Goal: Task Accomplishment & Management: Complete application form

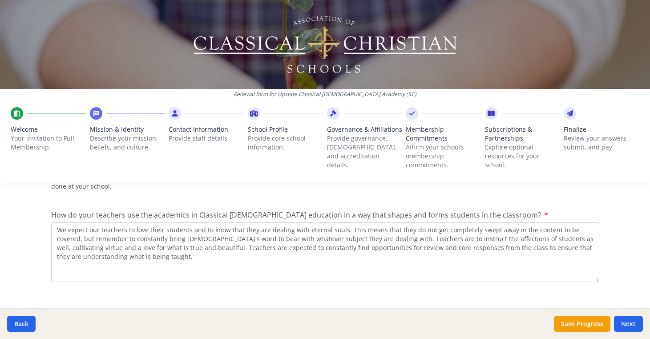
scroll to position [1298, 0]
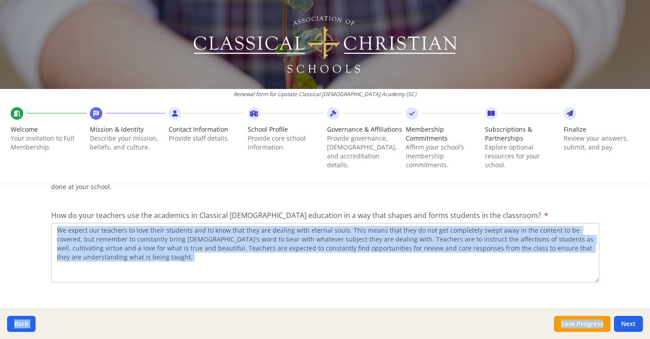
drag, startPoint x: 537, startPoint y: 329, endPoint x: 531, endPoint y: 265, distance: 64.9
click at [321, 265] on div "Renewal form for Upstate Classical [DEMOGRAPHIC_DATA] Academy ([GEOGRAPHIC_DATA…" at bounding box center [325, 169] width 650 height 339
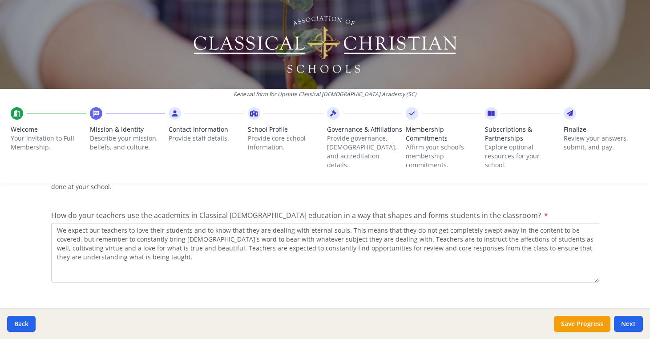
click at [321, 244] on textarea "We expect our teachers to love their students and to know that they are dealing…" at bounding box center [325, 253] width 548 height 60
click at [321, 327] on button "Next" at bounding box center [628, 324] width 29 height 16
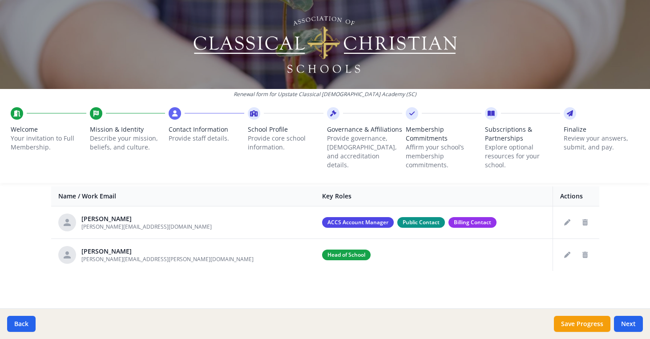
click at [319, 183] on div at bounding box center [325, 182] width 650 height 2
click at [321, 325] on button "Next" at bounding box center [628, 324] width 29 height 16
type input "[PHONE_NUMBER]"
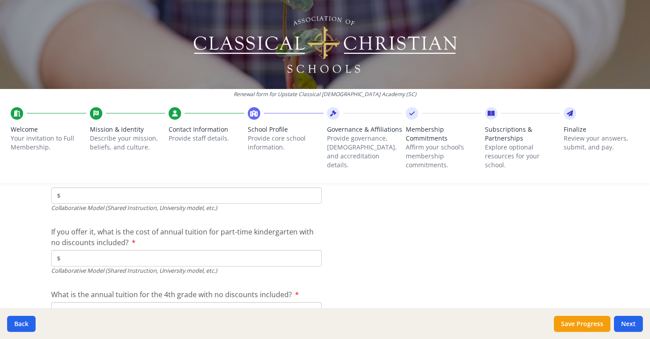
scroll to position [2778, 0]
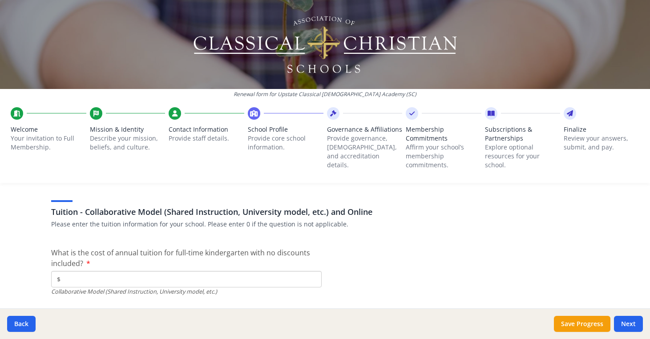
scroll to position [2697, 0]
type input "$0"
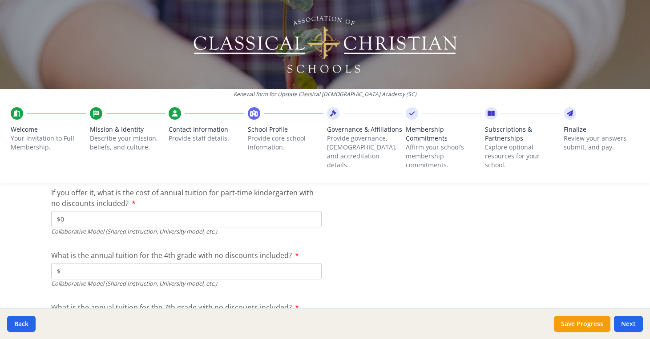
scroll to position [2824, 0]
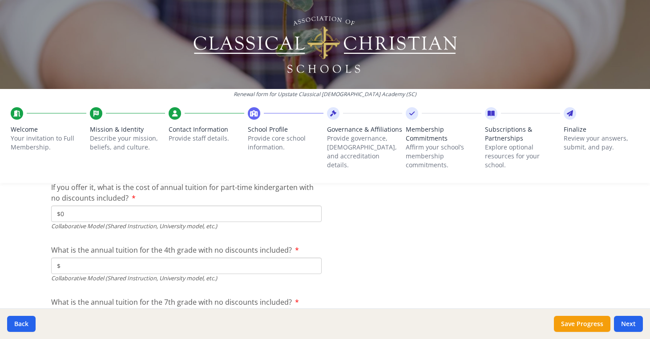
type input "$0"
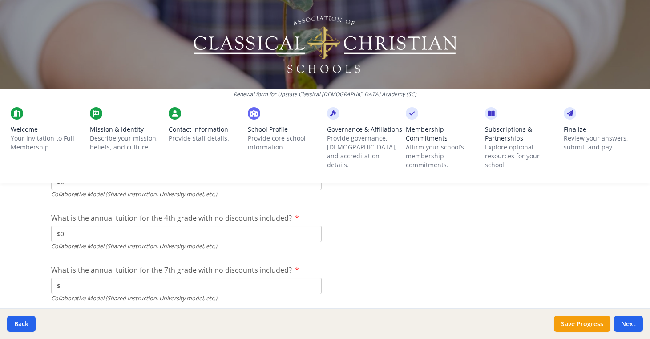
type input "$0"
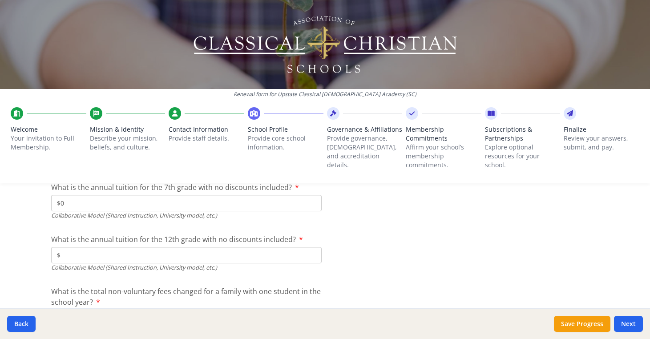
type input "$0"
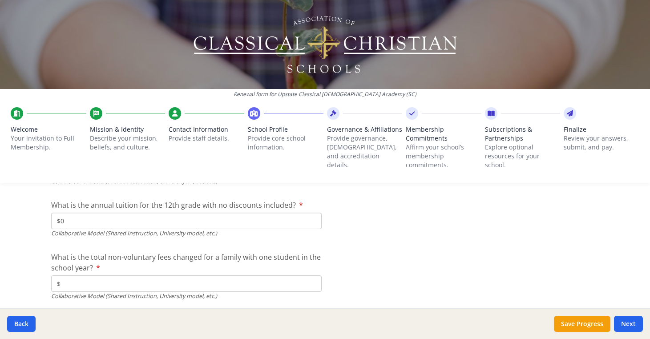
scroll to position [2974, 0]
type input "$0"
click at [180, 278] on input "$" at bounding box center [186, 283] width 271 height 16
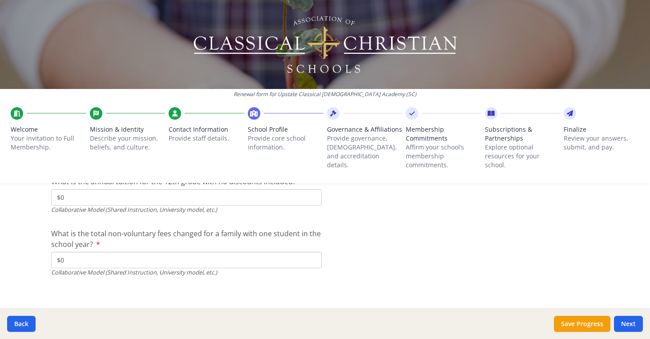
scroll to position [2997, 0]
type input "$0"
click at [321, 323] on button "Next" at bounding box center [628, 324] width 29 height 16
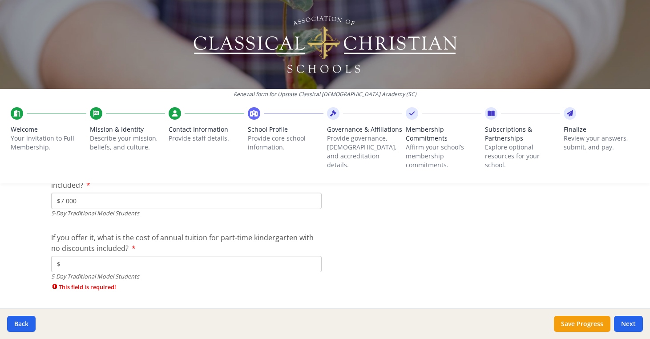
scroll to position [2365, 0]
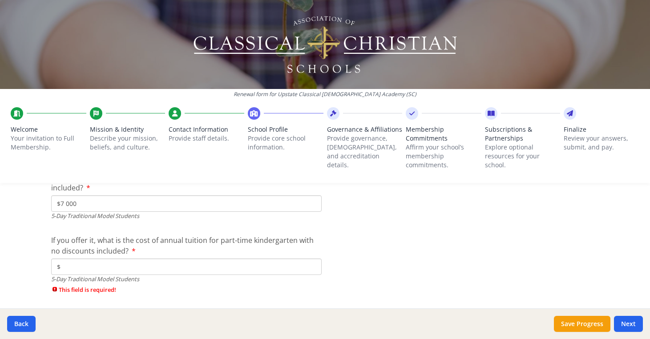
click at [223, 263] on input "$" at bounding box center [186, 267] width 271 height 16
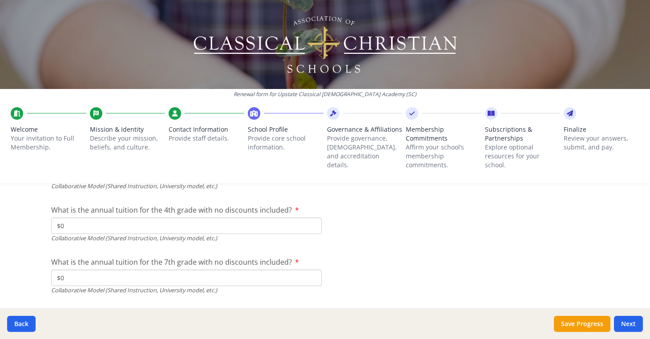
scroll to position [2908, 0]
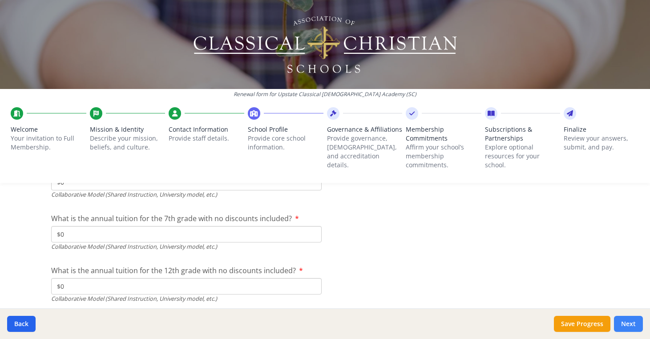
type input "$0"
click at [321, 328] on button "Next" at bounding box center [628, 324] width 29 height 16
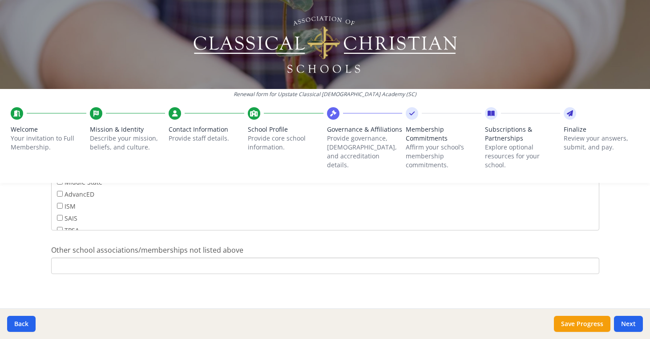
scroll to position [609, 0]
click at [321, 323] on button "Next" at bounding box center [628, 324] width 29 height 16
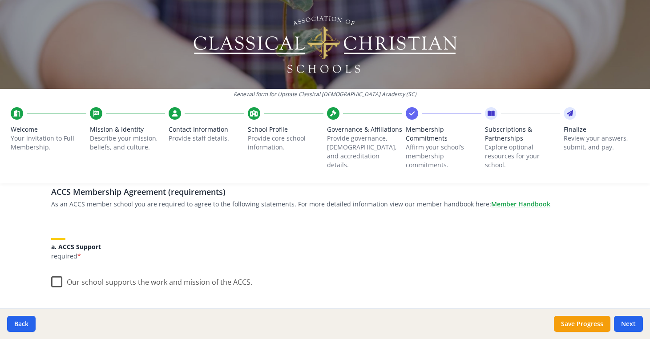
scroll to position [76, 0]
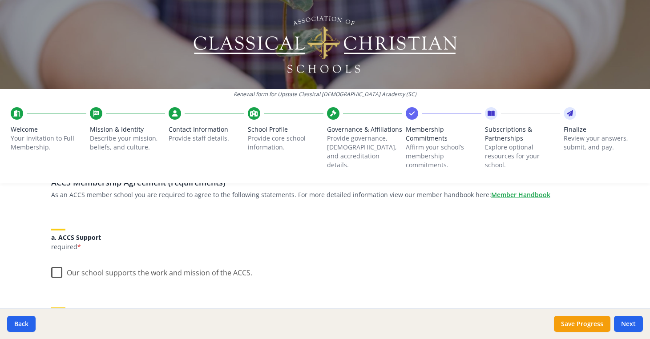
click at [55, 272] on label "Our school supports the work and mission of the ACCS." at bounding box center [151, 270] width 201 height 19
click at [0, 0] on input "Our school supports the work and mission of the ACCS." at bounding box center [0, 0] width 0 height 0
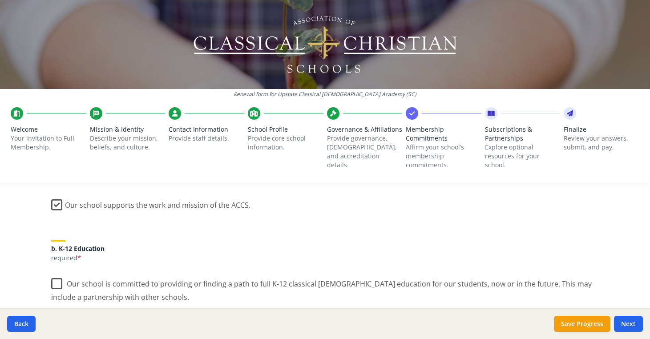
scroll to position [174, 0]
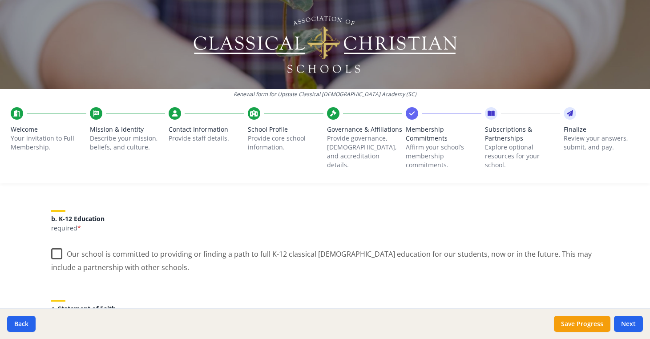
click at [55, 253] on label "Our school is committed to providing or finding a path to full K-12 classical […" at bounding box center [325, 258] width 548 height 30
click at [0, 0] on input "Our school is committed to providing or finding a path to full K-12 classical […" at bounding box center [0, 0] width 0 height 0
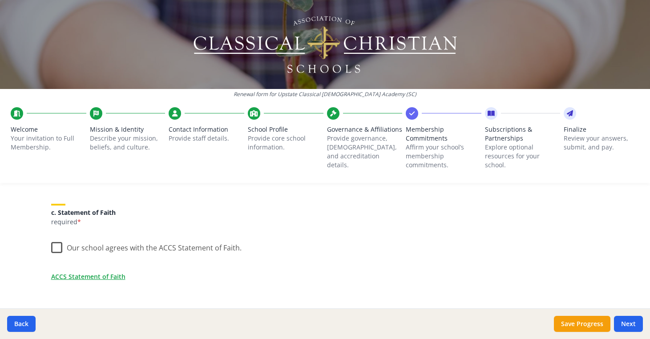
scroll to position [271, 0]
click at [53, 245] on label "Our school agrees with the ACCS Statement of Faith." at bounding box center [146, 244] width 191 height 19
click at [0, 0] on input "Our school agrees with the ACCS Statement of Faith." at bounding box center [0, 0] width 0 height 0
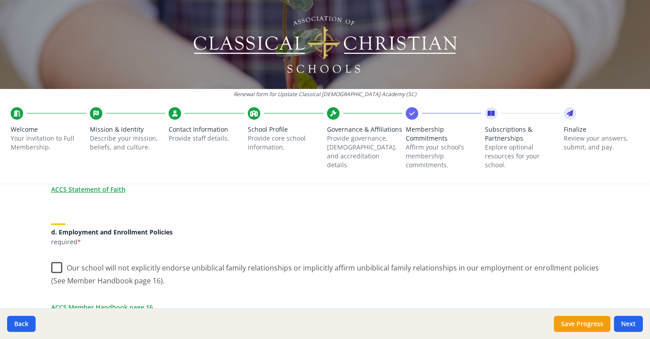
scroll to position [381, 0]
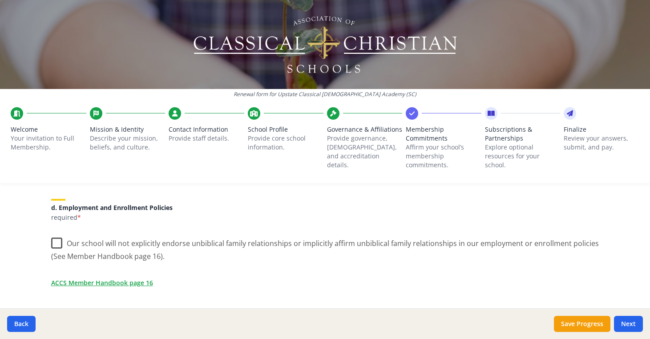
click at [56, 243] on label "Our school will not explicitly endorse unbiblical family relationships or impli…" at bounding box center [325, 247] width 548 height 30
click at [0, 0] on input "Our school will not explicitly endorse unbiblical family relationships or impli…" at bounding box center [0, 0] width 0 height 0
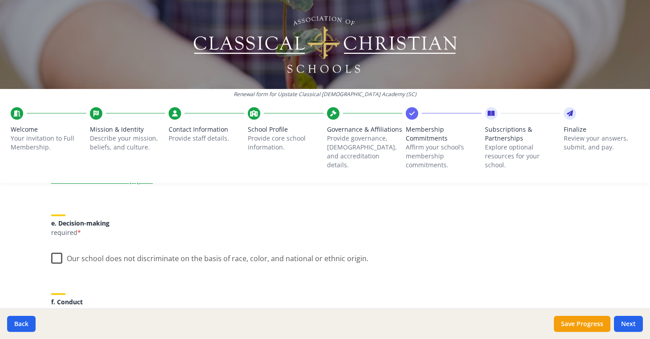
scroll to position [491, 0]
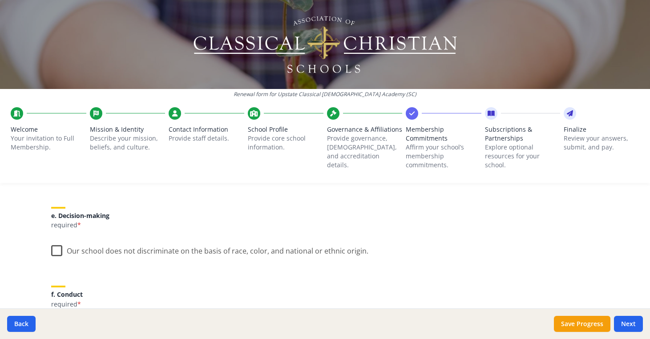
click at [56, 251] on label "Our school does not discriminate on the basis of race, color, and national or e…" at bounding box center [209, 248] width 317 height 19
click at [0, 0] on input "Our school does not discriminate on the basis of race, color, and national or e…" at bounding box center [0, 0] width 0 height 0
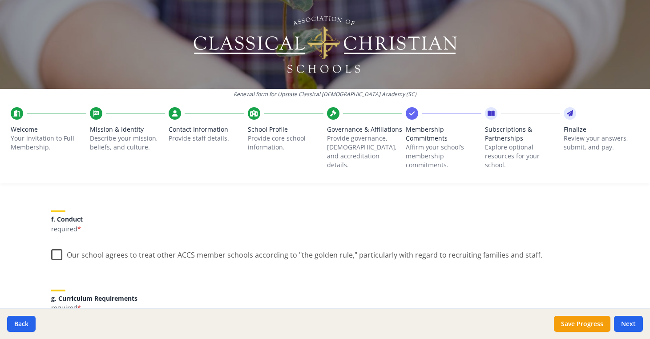
scroll to position [570, 0]
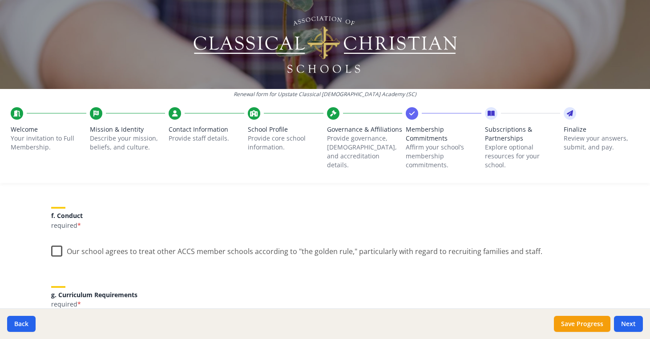
click at [57, 249] on label "Our school agrees to treat other ACCS member schools according to "the golden r…" at bounding box center [296, 249] width 491 height 19
click at [0, 0] on input "Our school agrees to treat other ACCS member schools according to "the golden r…" at bounding box center [0, 0] width 0 height 0
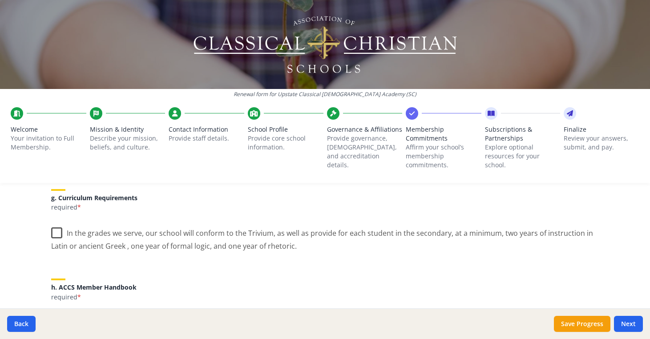
scroll to position [670, 0]
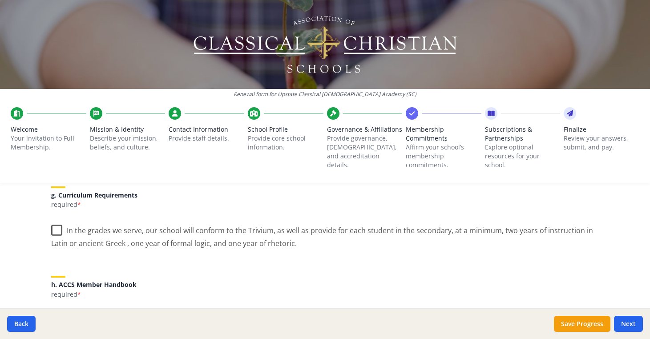
click at [56, 230] on label "In the grades we serve, our school will conform to the Trivium, as well as prov…" at bounding box center [325, 234] width 548 height 30
click at [0, 0] on input "In the grades we serve, our school will conform to the Trivium, as well as prov…" at bounding box center [0, 0] width 0 height 0
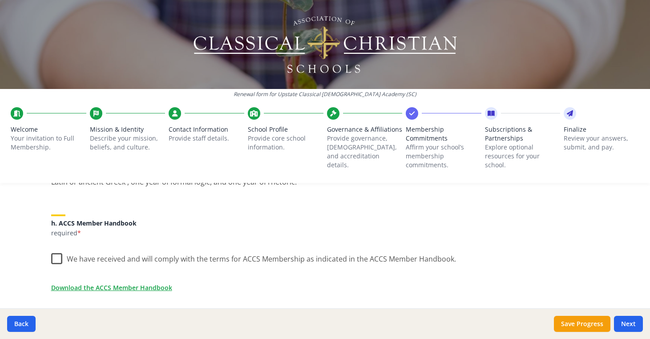
scroll to position [739, 0]
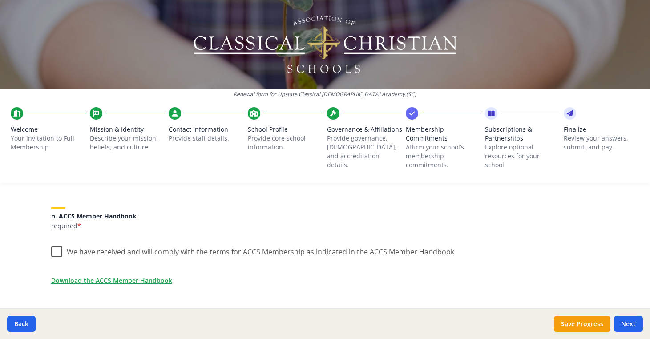
click at [54, 248] on label "We have received and will comply with the terms for ACCS Membership as indicate…" at bounding box center [253, 249] width 405 height 19
click at [0, 0] on input "We have received and will comply with the terms for ACCS Membership as indicate…" at bounding box center [0, 0] width 0 height 0
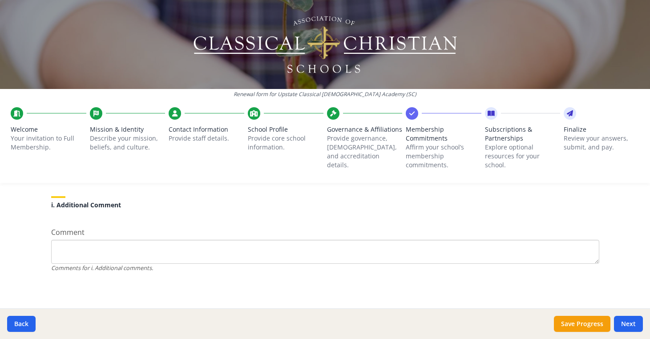
scroll to position [856, 0]
click at [321, 323] on button "Next" at bounding box center [628, 324] width 29 height 16
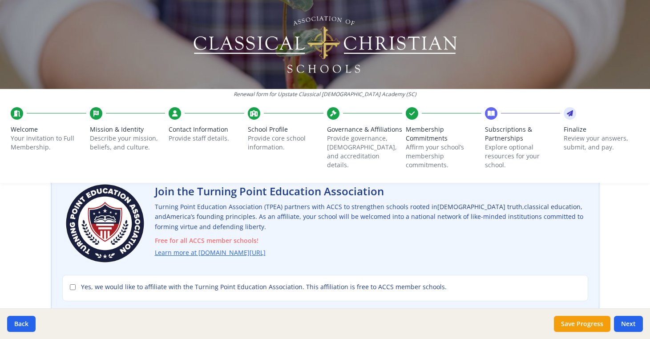
scroll to position [61, 0]
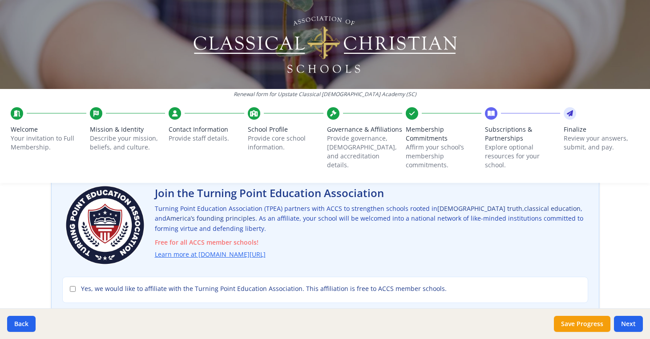
click at [69, 286] on div "Yes, we would like to affiliate with the Turning Point Education Association. T…" at bounding box center [325, 290] width 526 height 26
click at [72, 288] on input "Yes, we would like to affiliate with the Turning Point Education Association. T…" at bounding box center [73, 289] width 6 height 6
checkbox input "true"
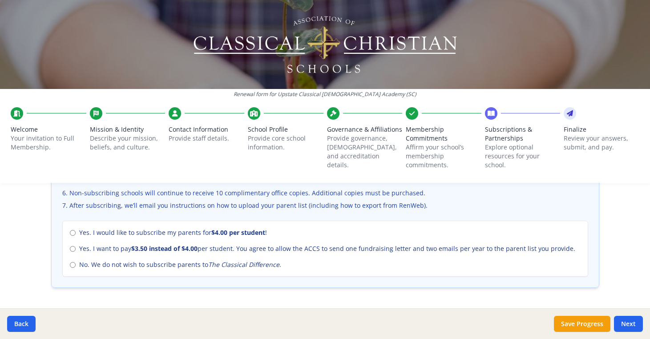
scroll to position [383, 0]
click at [71, 264] on input "No. We do not wish to subscribe parents to The Classical Difference ." at bounding box center [73, 264] width 6 height 6
radio input "true"
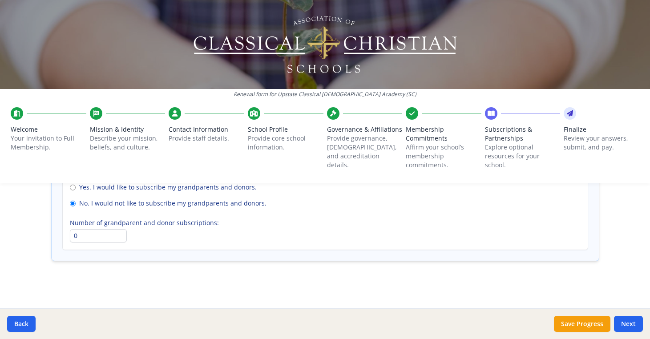
scroll to position [695, 0]
click at [321, 320] on button "Next" at bounding box center [628, 324] width 29 height 16
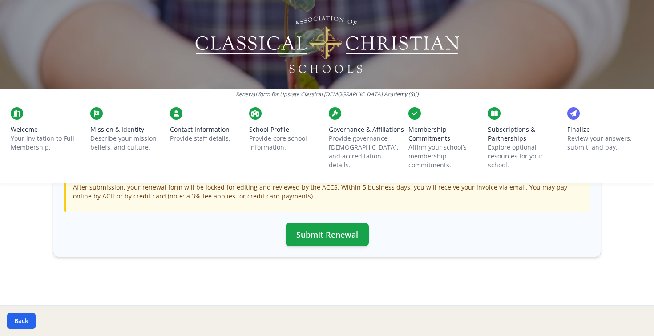
scroll to position [323, 0]
click at [321, 231] on button "Submit Renewal" at bounding box center [327, 234] width 83 height 23
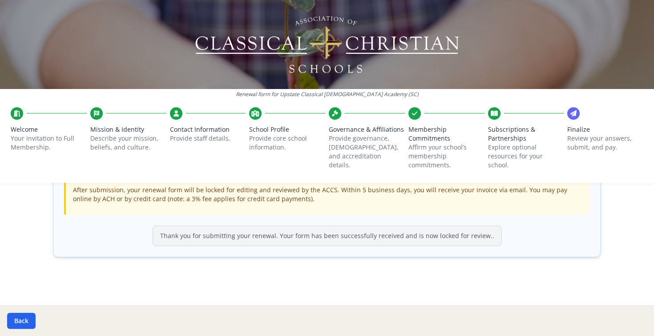
scroll to position [321, 0]
